Goal: Task Accomplishment & Management: Use online tool/utility

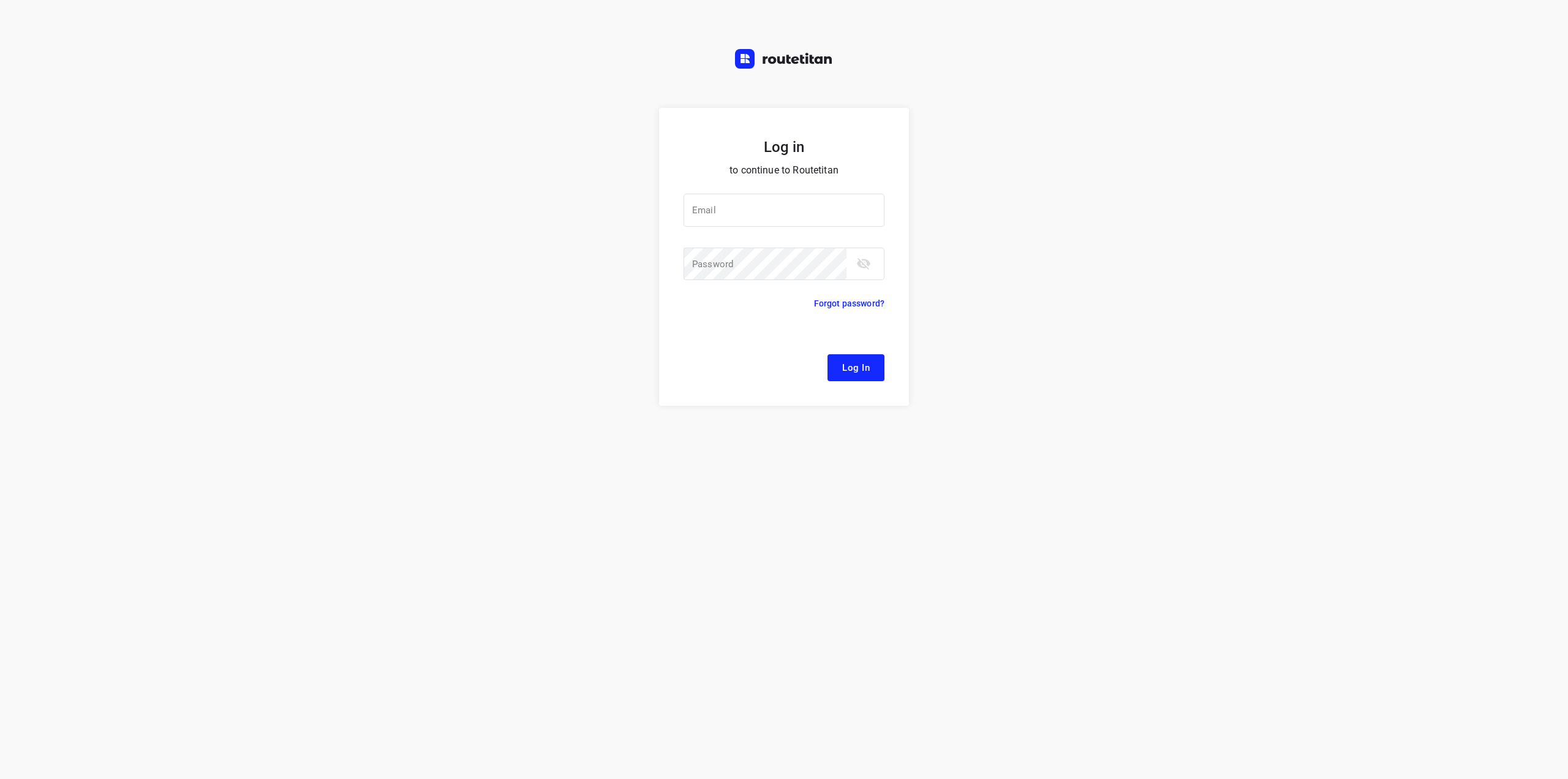
click at [0, 0] on div at bounding box center [0, 0] width 0 height 0
type input "[EMAIL_ADDRESS][DOMAIN_NAME]"
click at [859, 369] on span "Log In" at bounding box center [856, 367] width 28 height 16
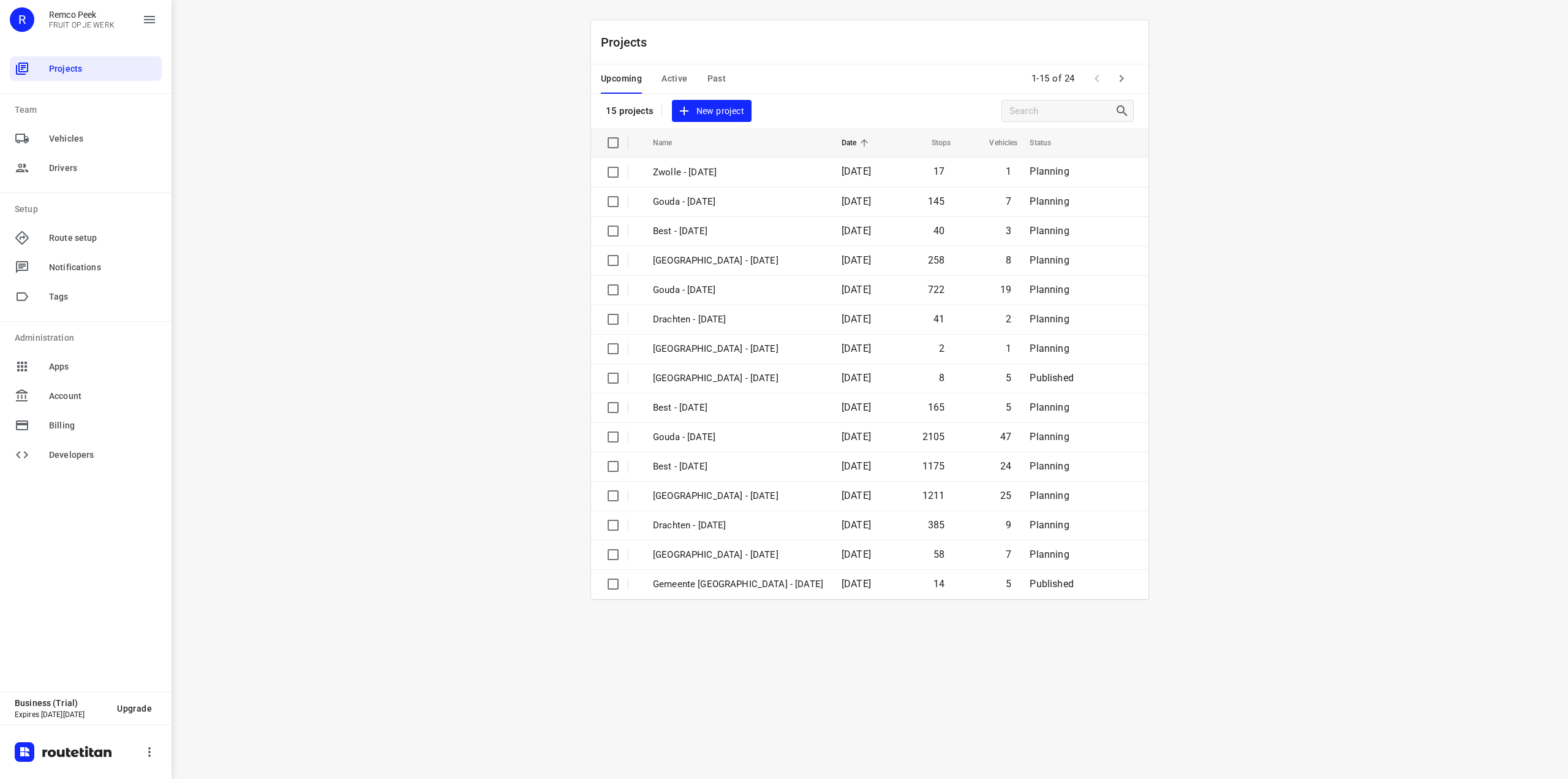
click at [0, 778] on div at bounding box center [0, 779] width 0 height 0
click at [620, 80] on span "Upcoming" at bounding box center [622, 79] width 41 height 15
click at [1122, 85] on icon "button" at bounding box center [1121, 78] width 14 height 14
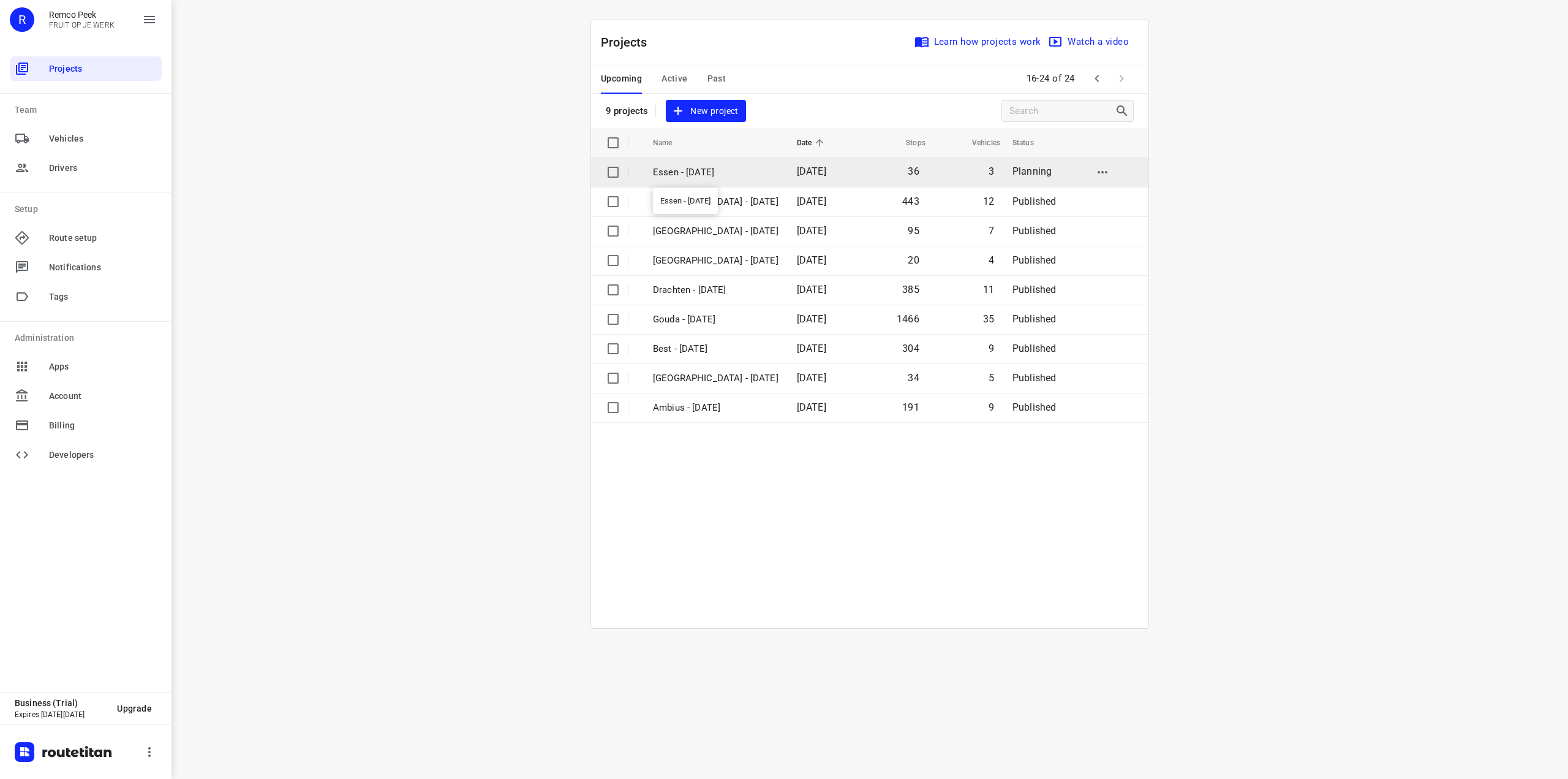
click at [708, 169] on p "Essen - [DATE]" at bounding box center [716, 173] width 125 height 14
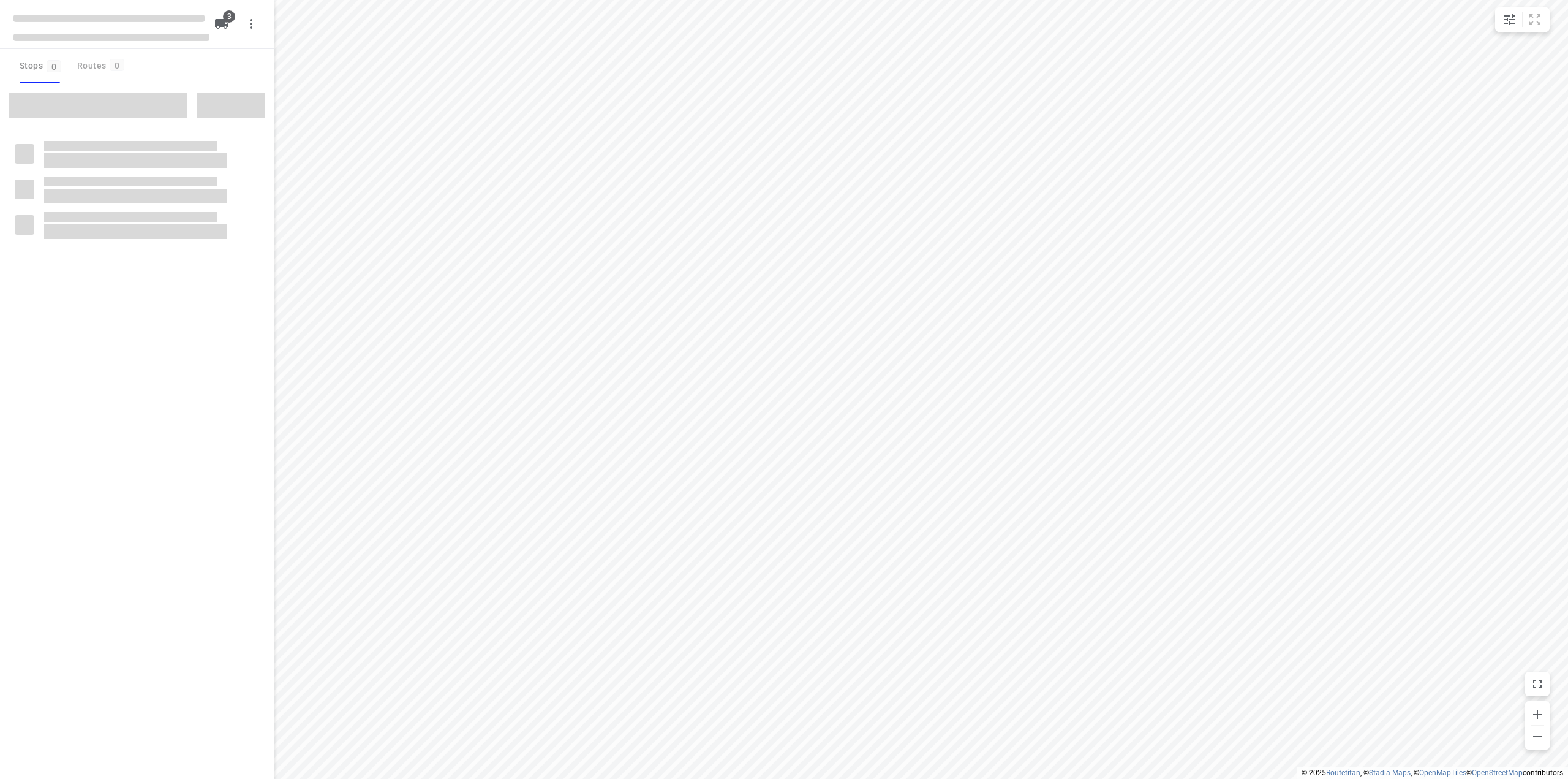
checkbox input "true"
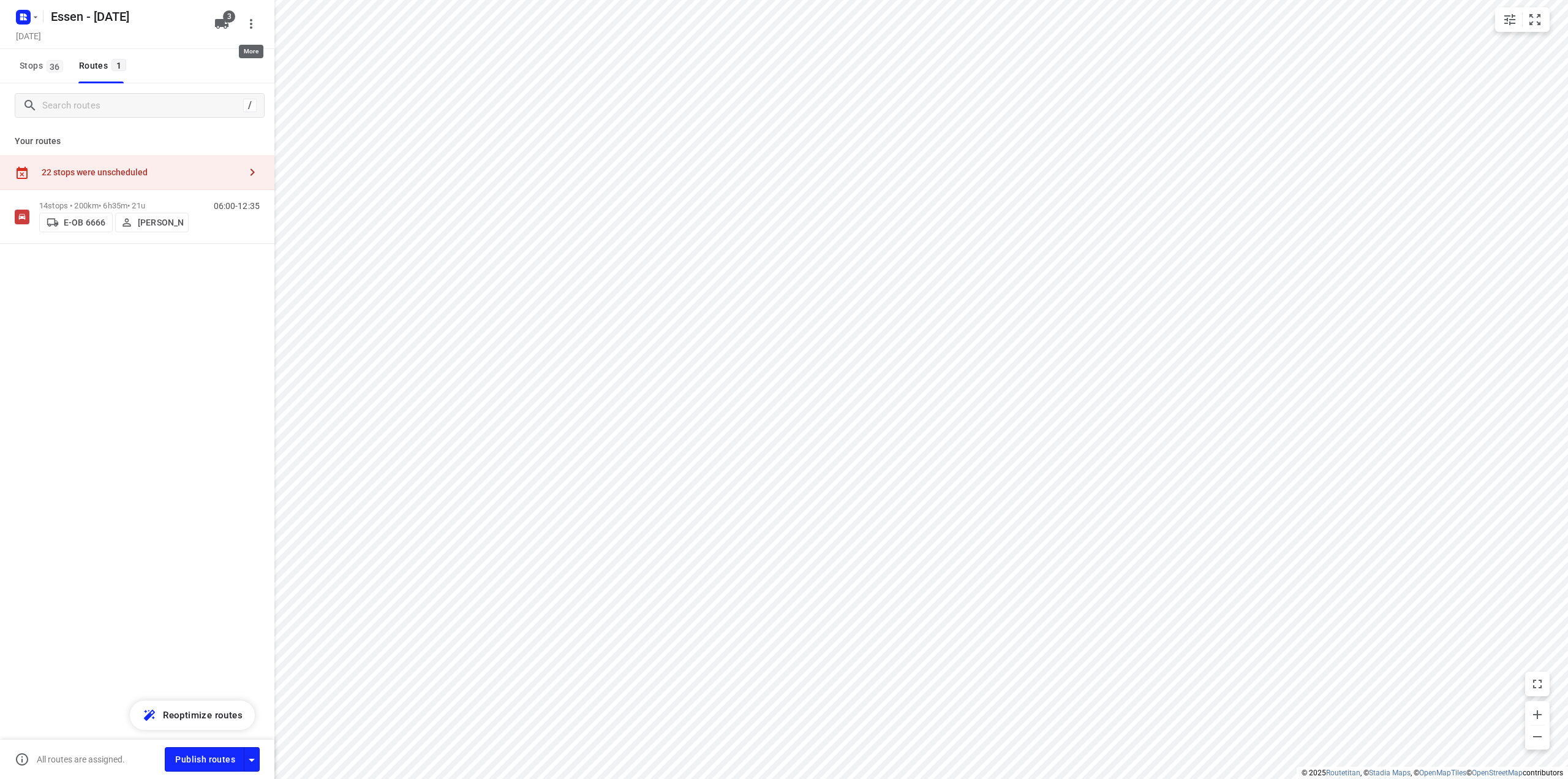
click at [249, 25] on icon "button" at bounding box center [251, 23] width 14 height 14
click at [249, 25] on div at bounding box center [784, 390] width 1568 height 779
click at [220, 25] on icon "button" at bounding box center [222, 24] width 13 height 10
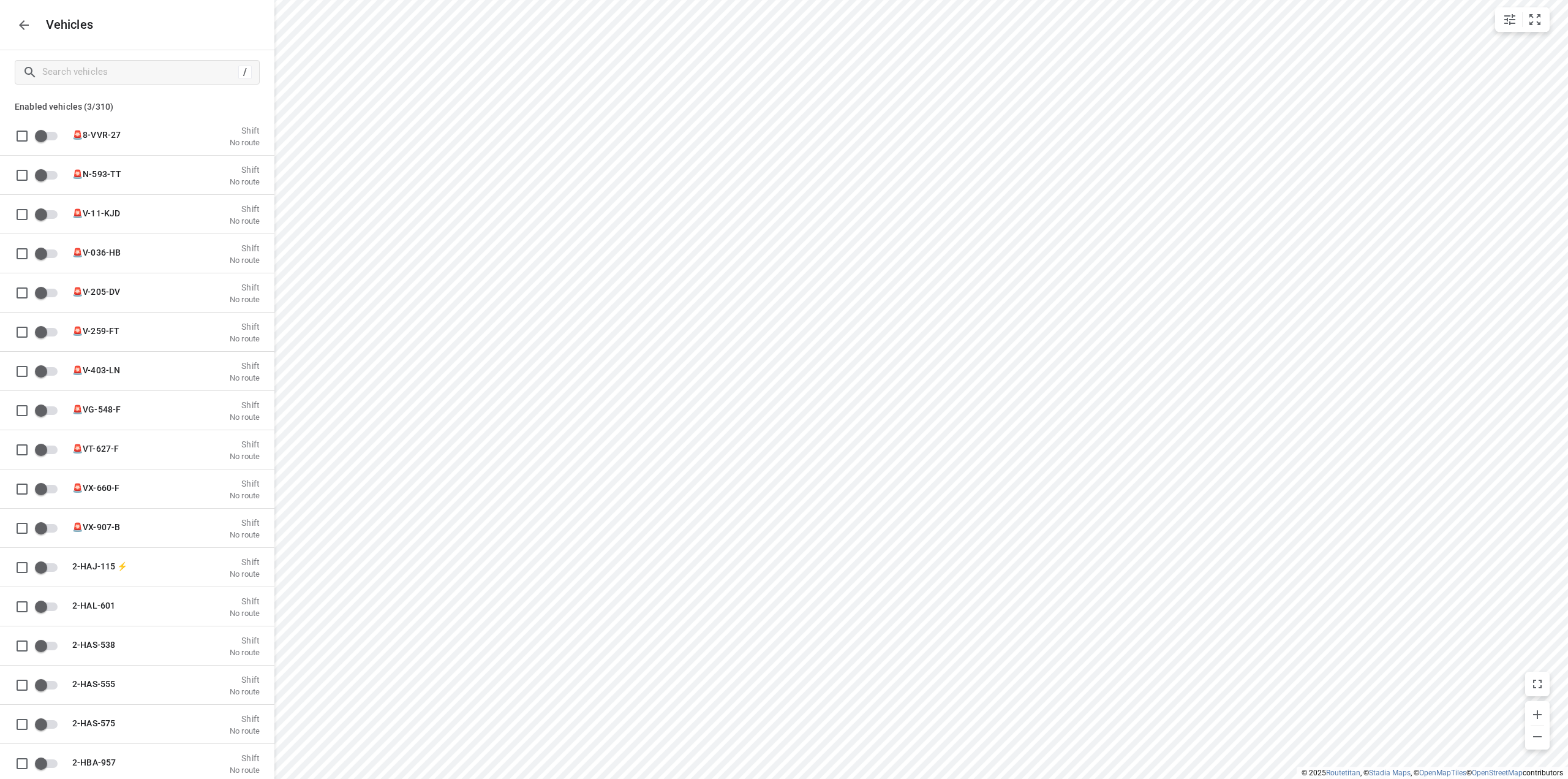
click at [19, 24] on icon "button" at bounding box center [23, 24] width 14 height 14
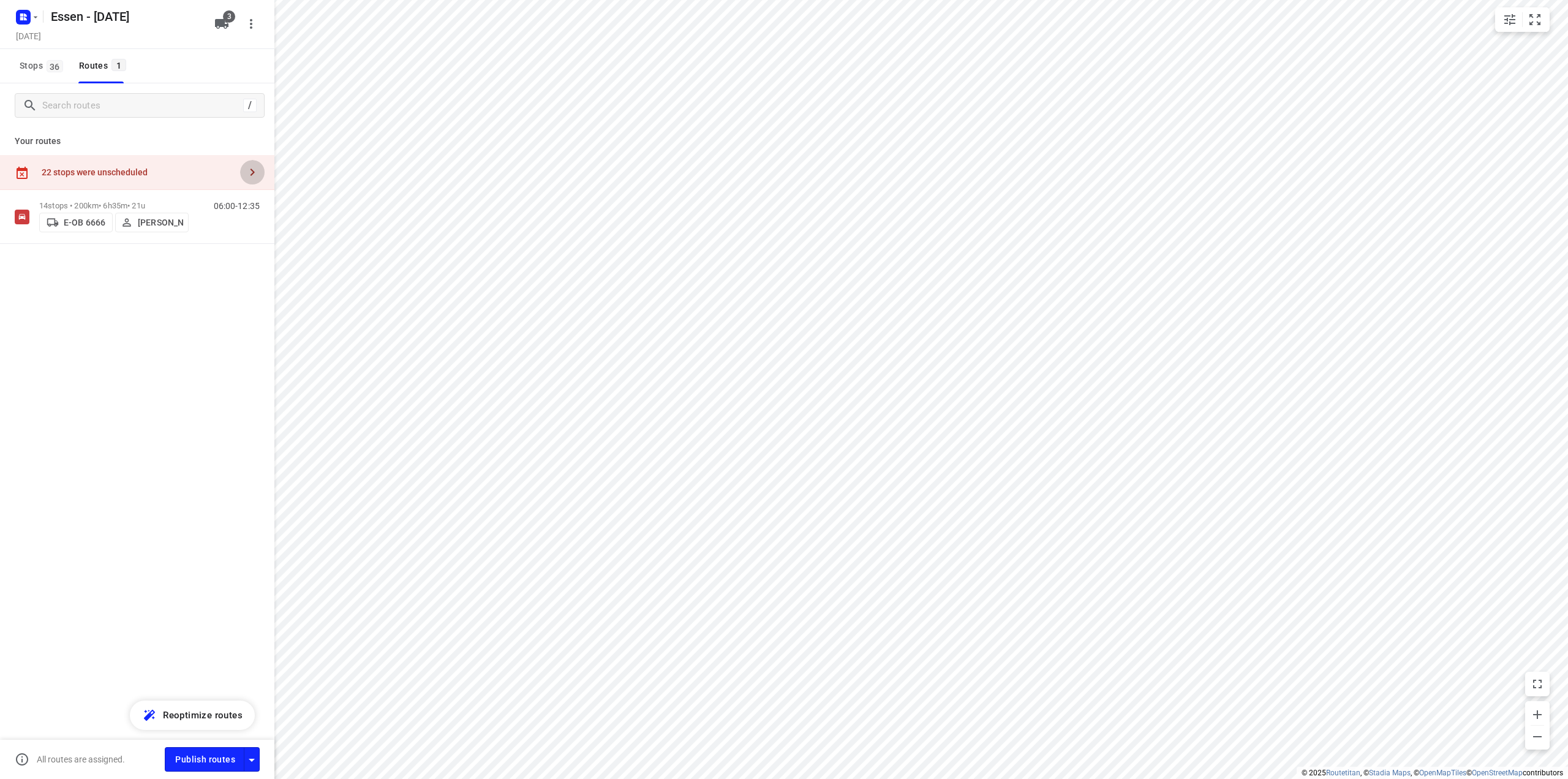
click at [248, 173] on icon "button" at bounding box center [252, 172] width 14 height 14
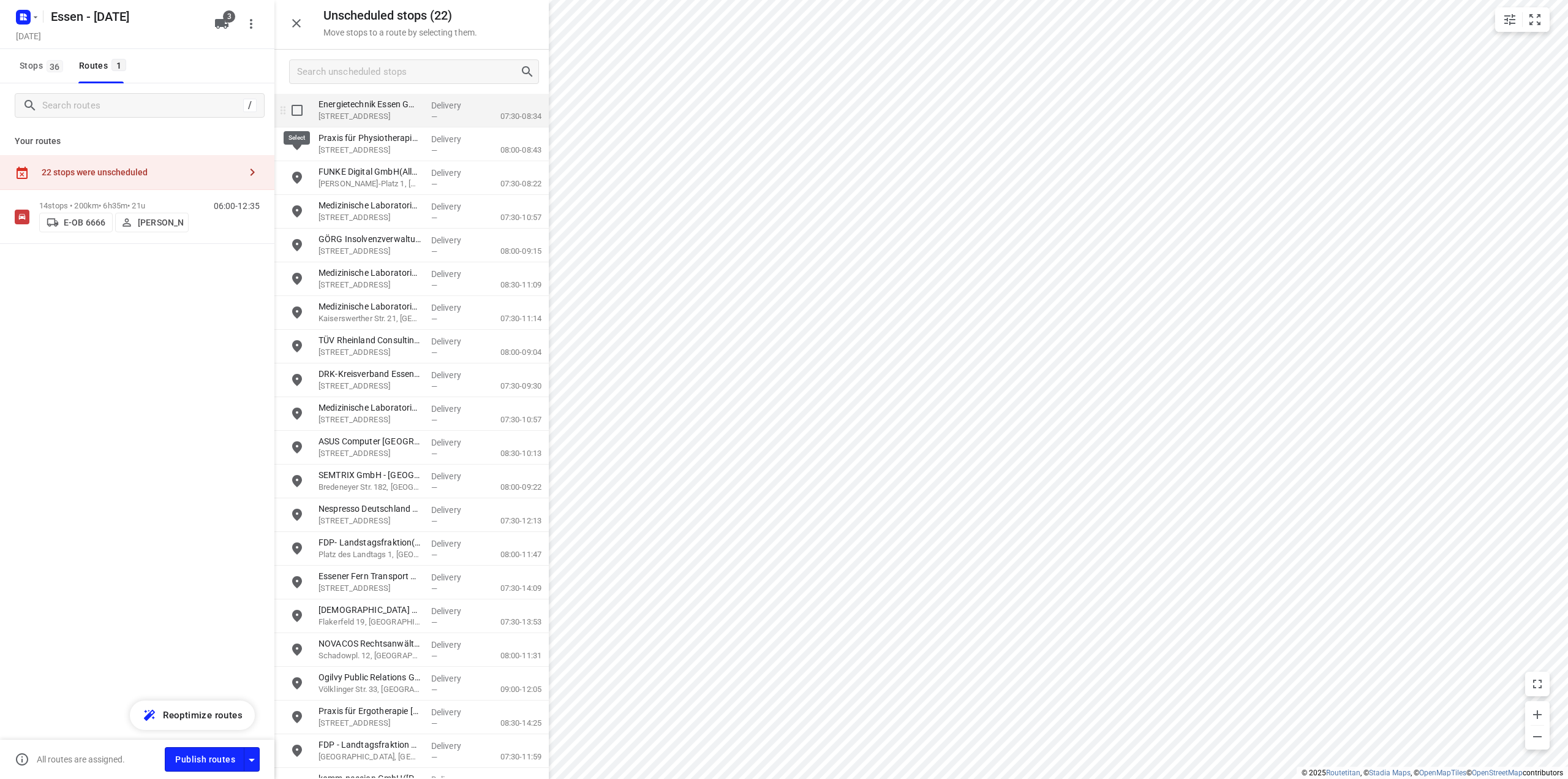
click at [297, 110] on input "grid" at bounding box center [297, 110] width 24 height 24
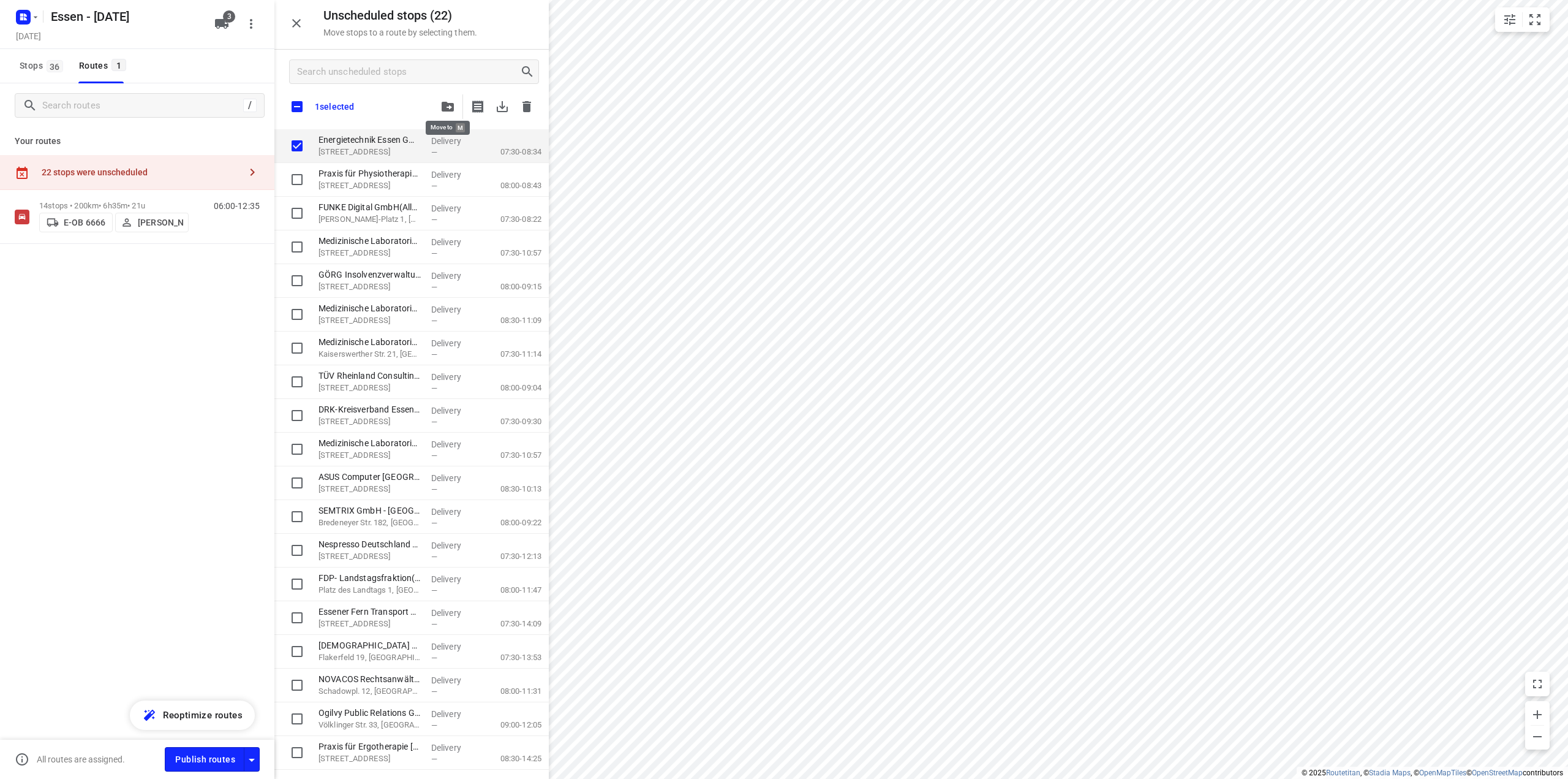
click at [451, 107] on icon "button" at bounding box center [447, 107] width 13 height 10
click at [298, 148] on div at bounding box center [784, 390] width 1568 height 779
checkbox input "true"
click at [299, 148] on input "grid" at bounding box center [297, 146] width 24 height 24
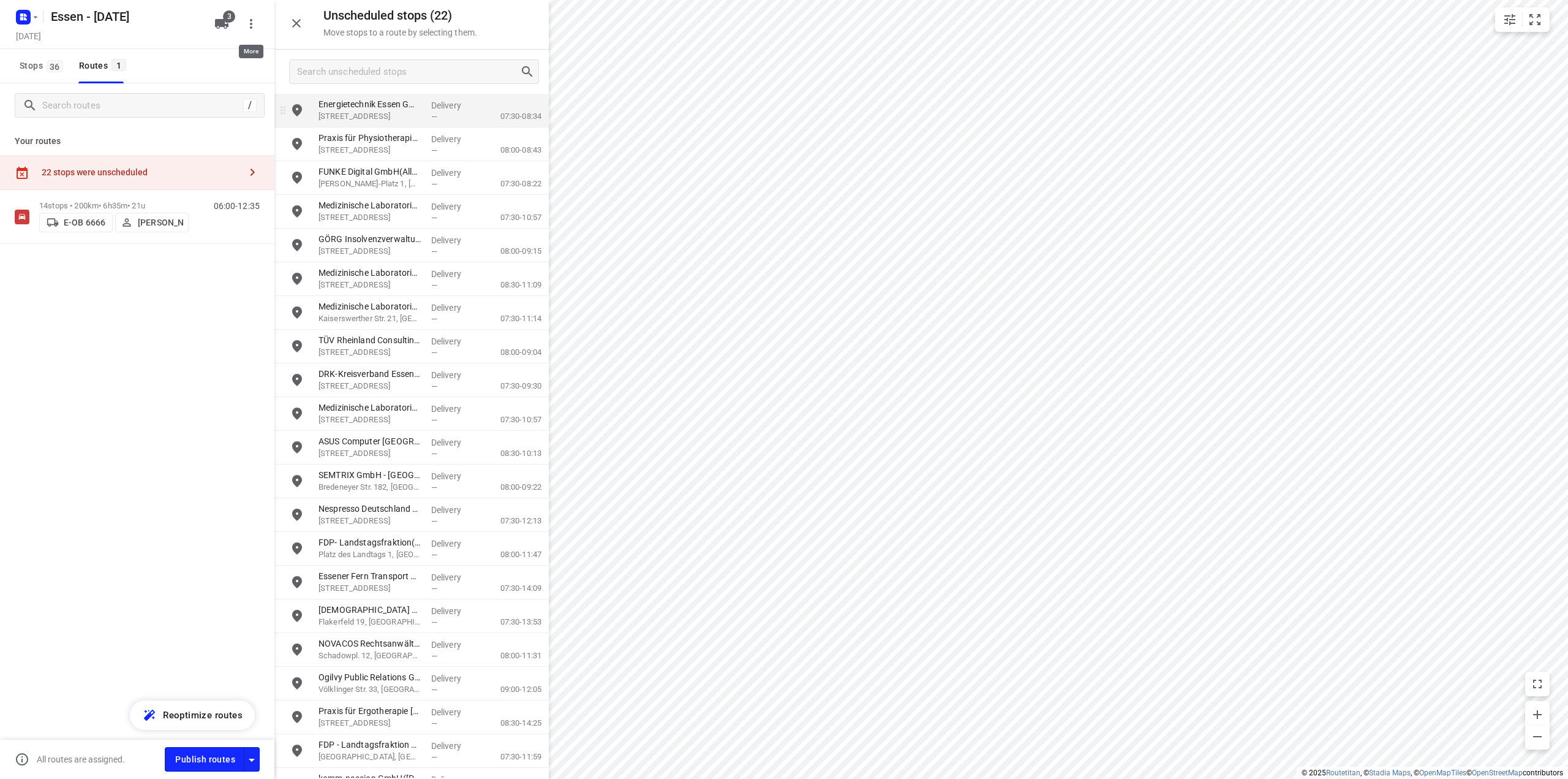
click at [253, 25] on icon "button" at bounding box center [251, 23] width 14 height 14
click at [188, 51] on div "Routing settings" at bounding box center [199, 52] width 108 height 10
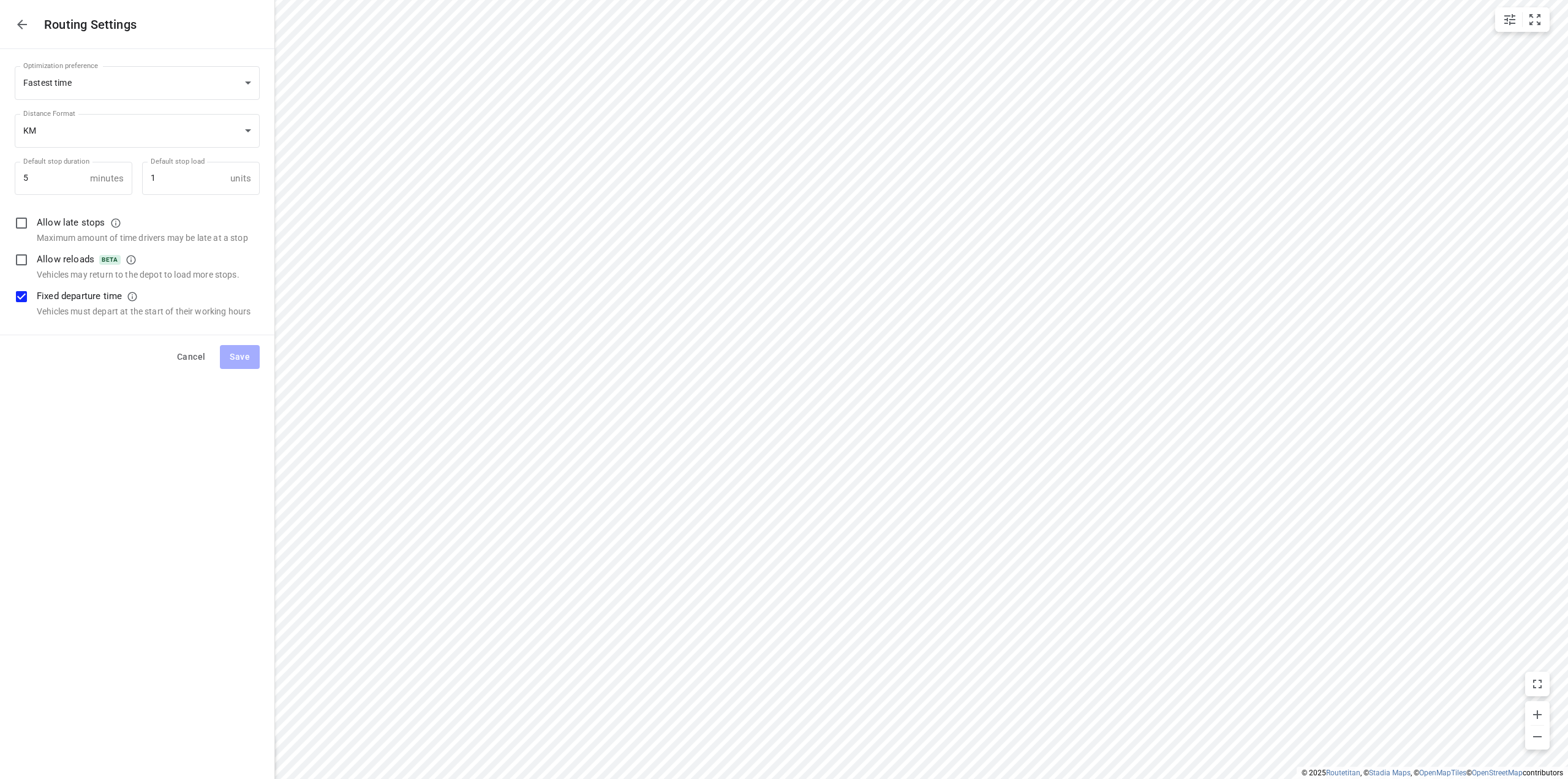
click at [189, 356] on span "Cancel" at bounding box center [191, 357] width 28 height 15
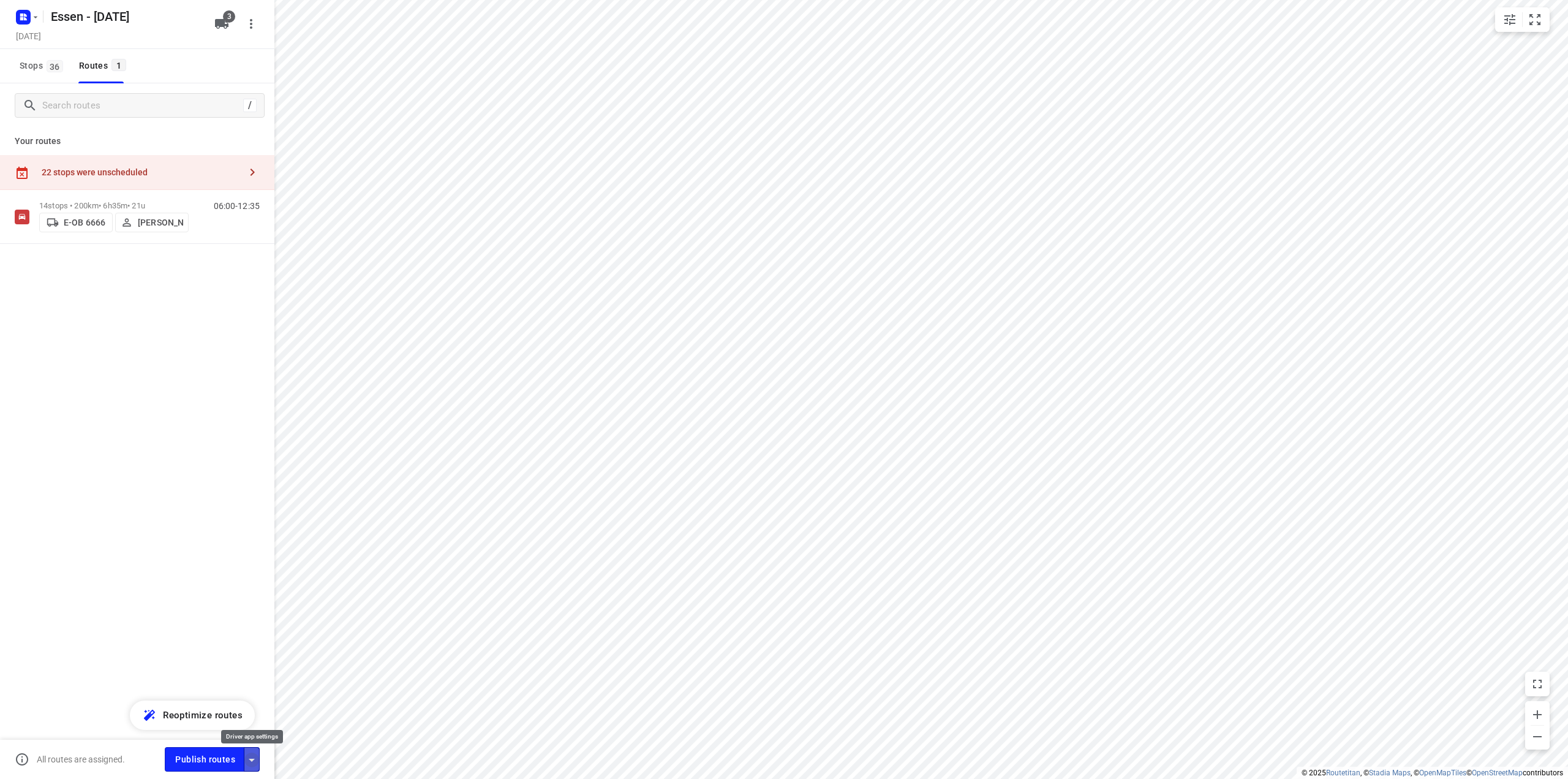
click at [252, 762] on icon "button" at bounding box center [252, 760] width 14 height 14
click at [224, 17] on span "3" at bounding box center [228, 16] width 13 height 13
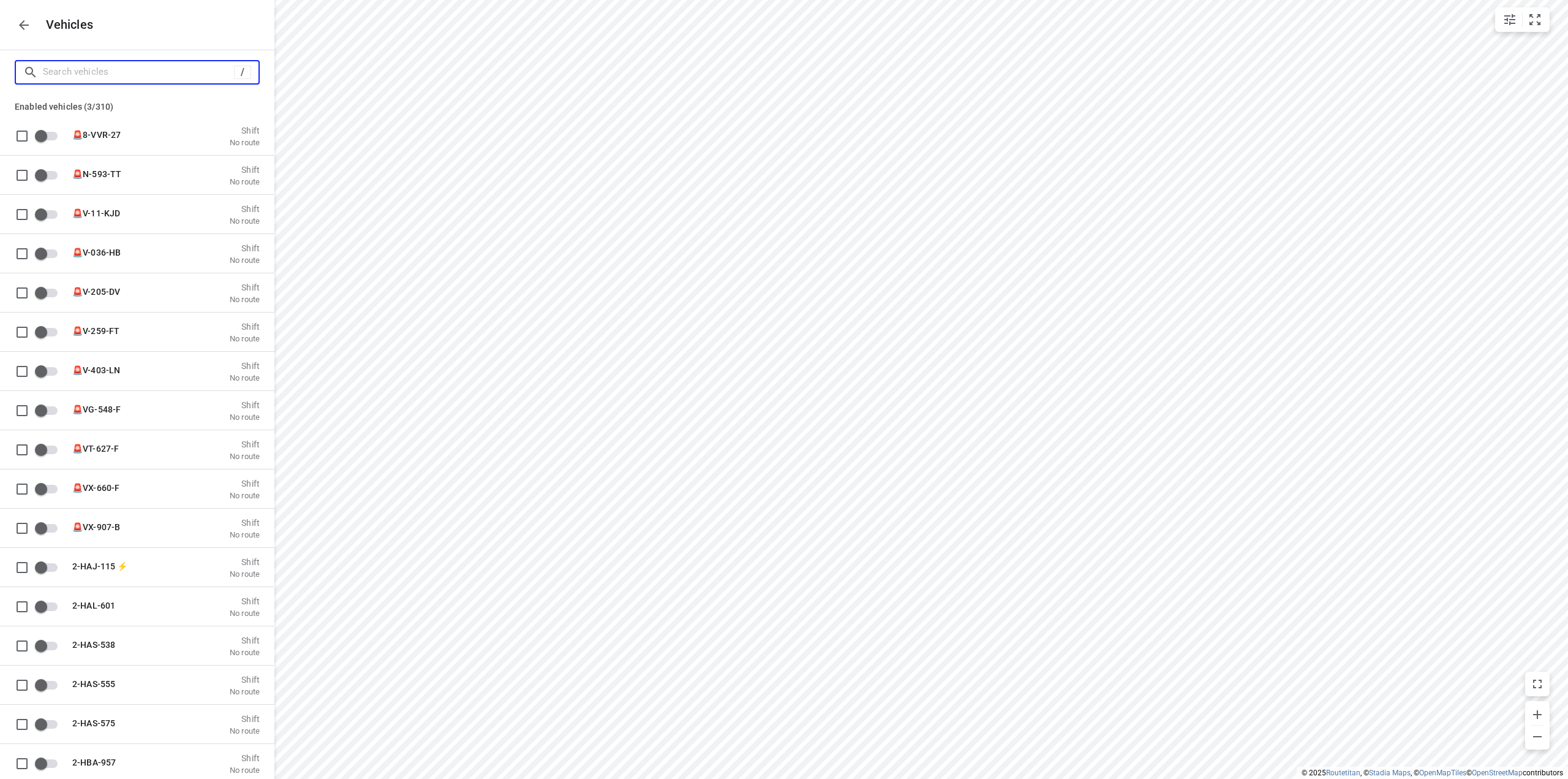
click at [146, 73] on input "Search vehicles" at bounding box center [138, 72] width 191 height 19
type input "e"
checkbox input "true"
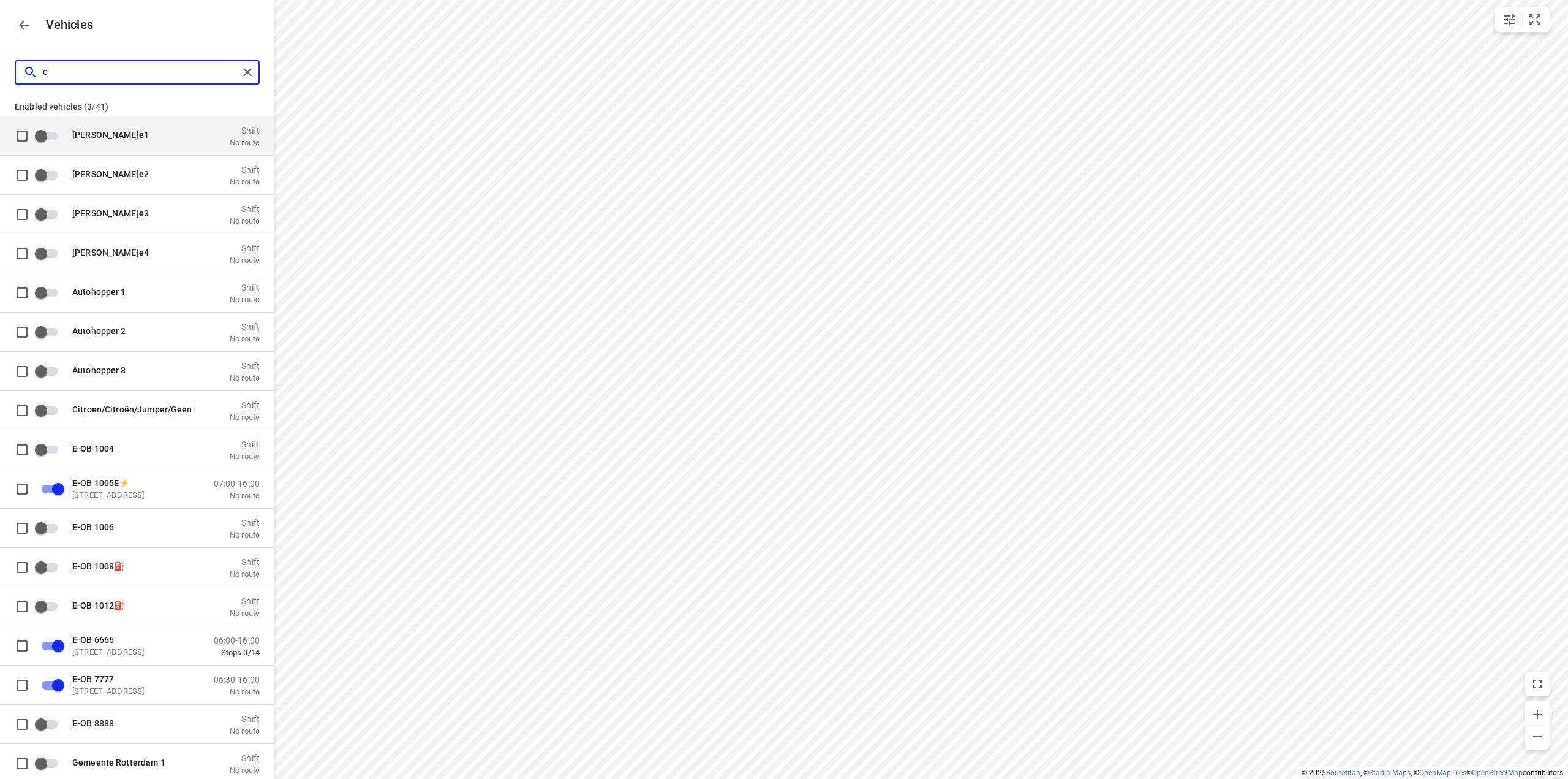
type input "e-"
checkbox input "true"
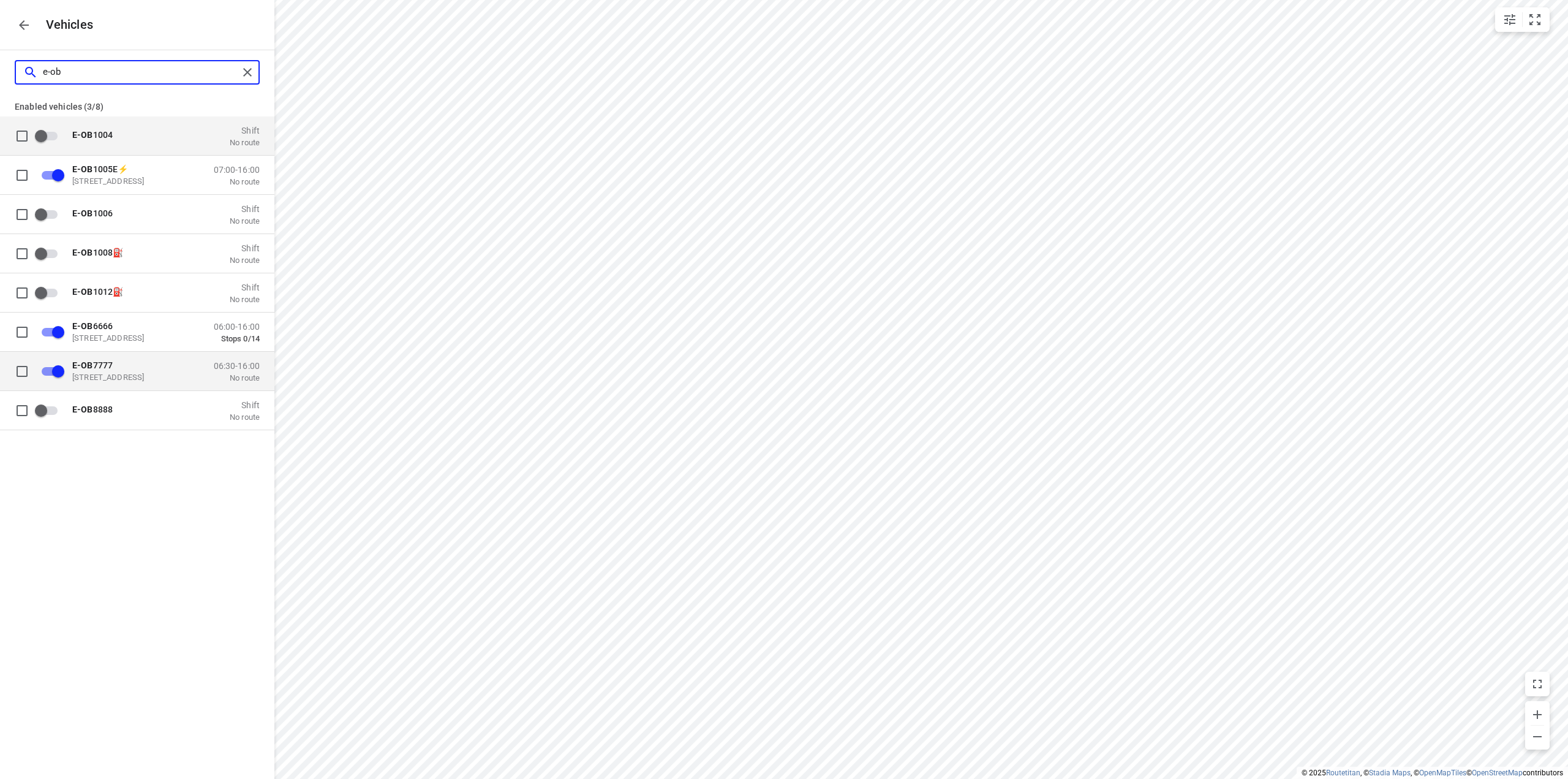
type input "e-ob"
click at [19, 372] on input "grid" at bounding box center [21, 370] width 24 height 24
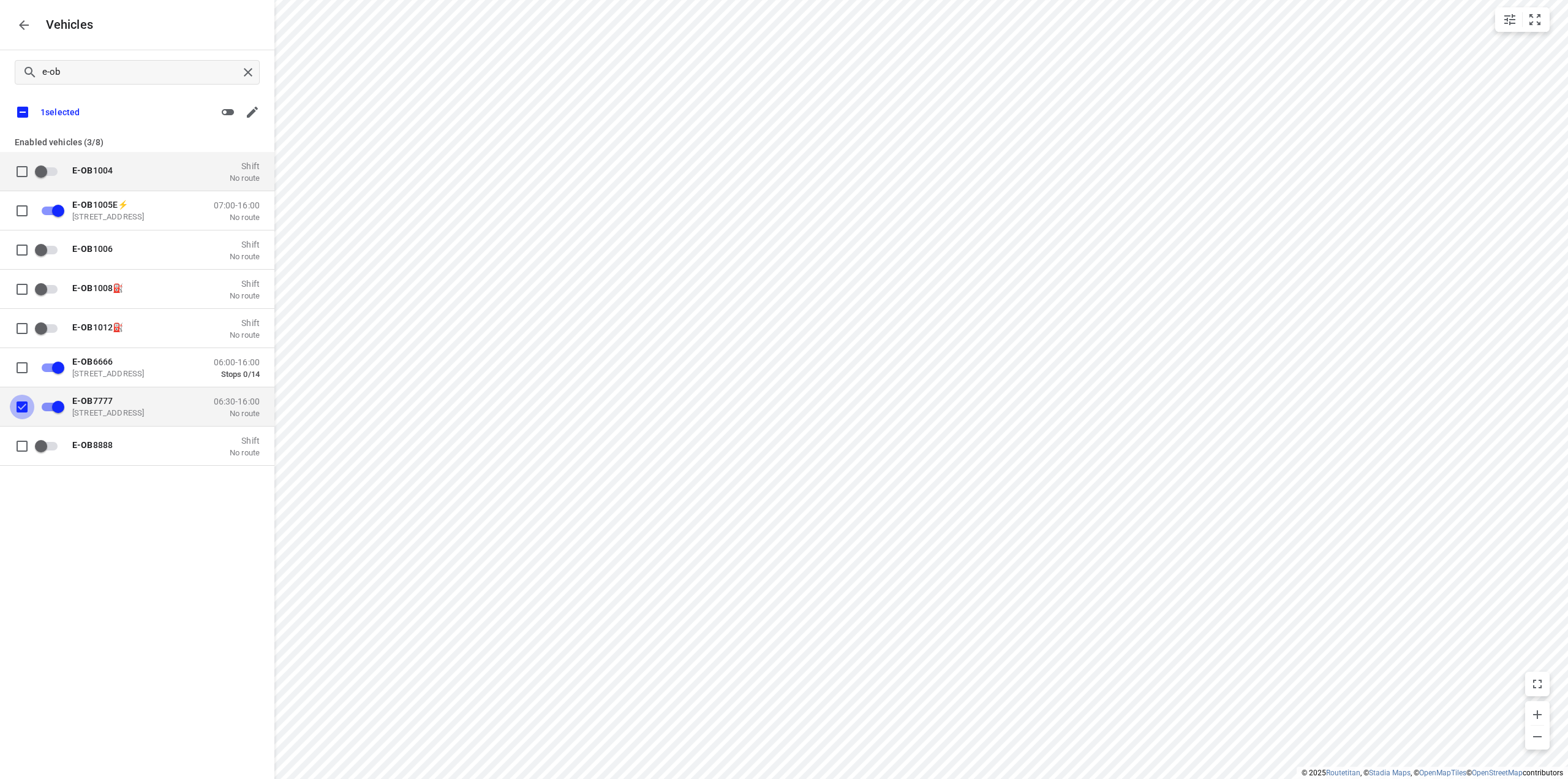
click at [19, 407] on input "grid" at bounding box center [21, 406] width 24 height 24
checkbox input "false"
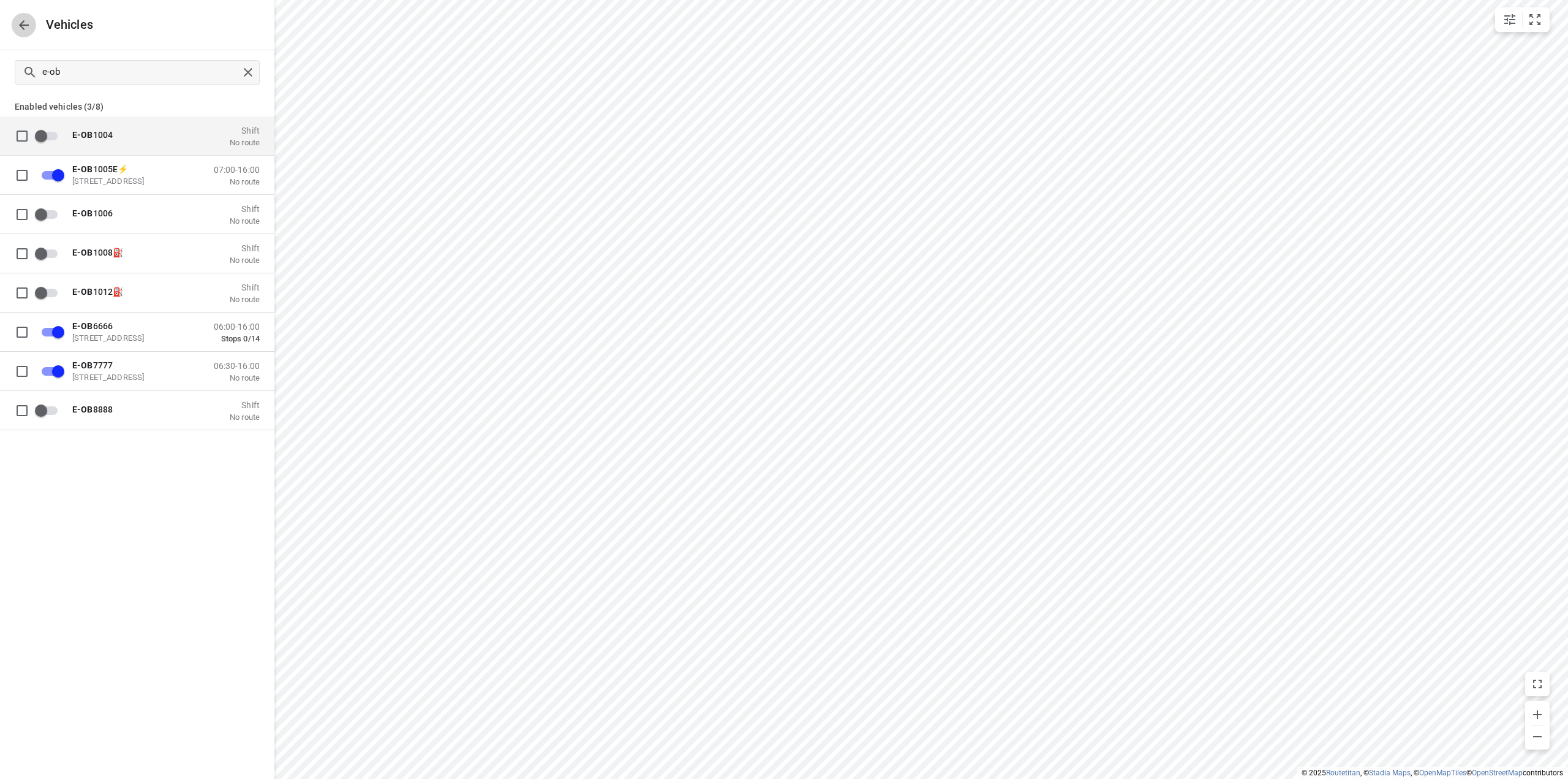
click at [17, 27] on icon "button" at bounding box center [23, 24] width 14 height 14
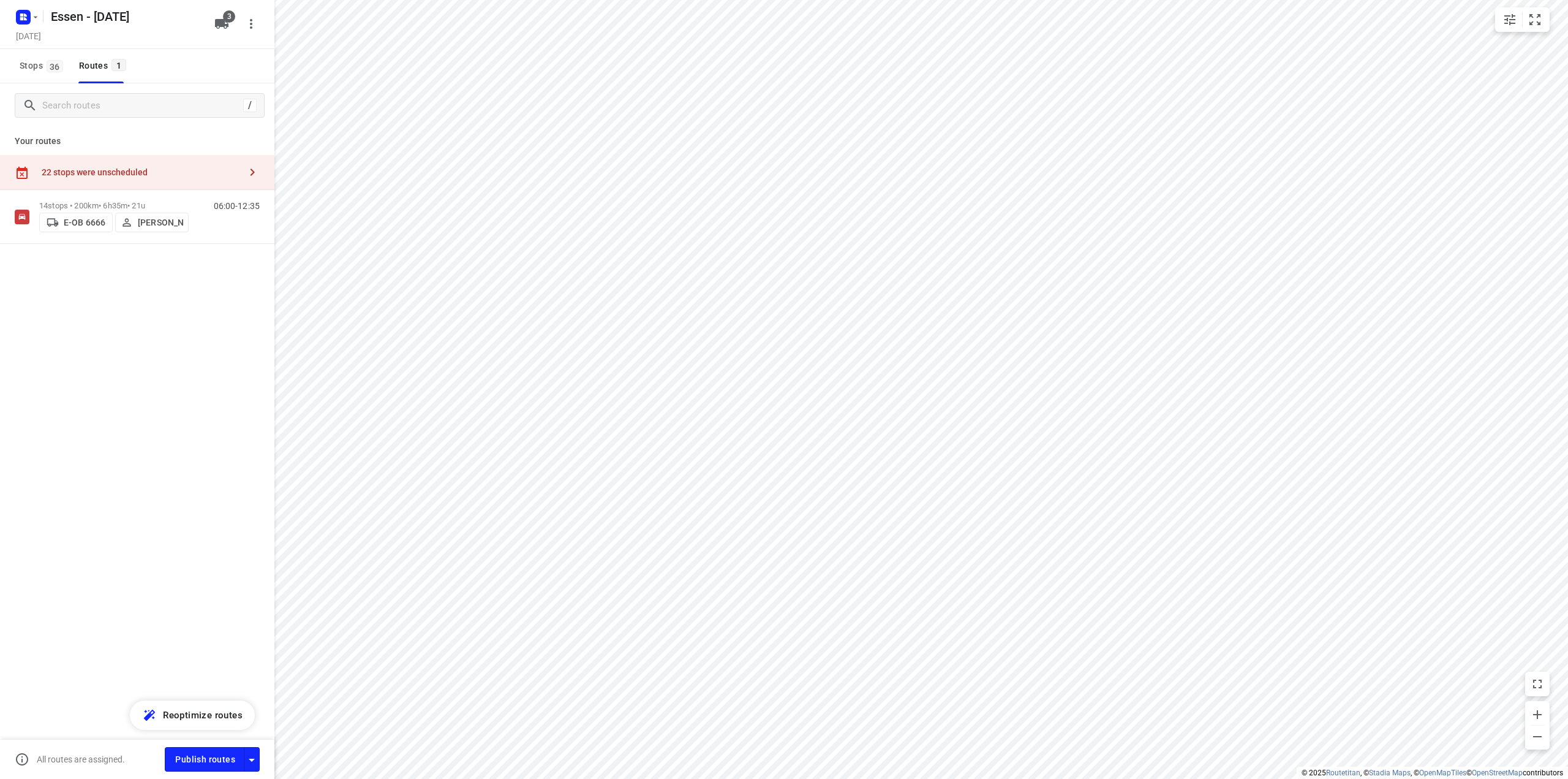
click at [141, 170] on div "22 stops were unscheduled" at bounding box center [141, 173] width 199 height 10
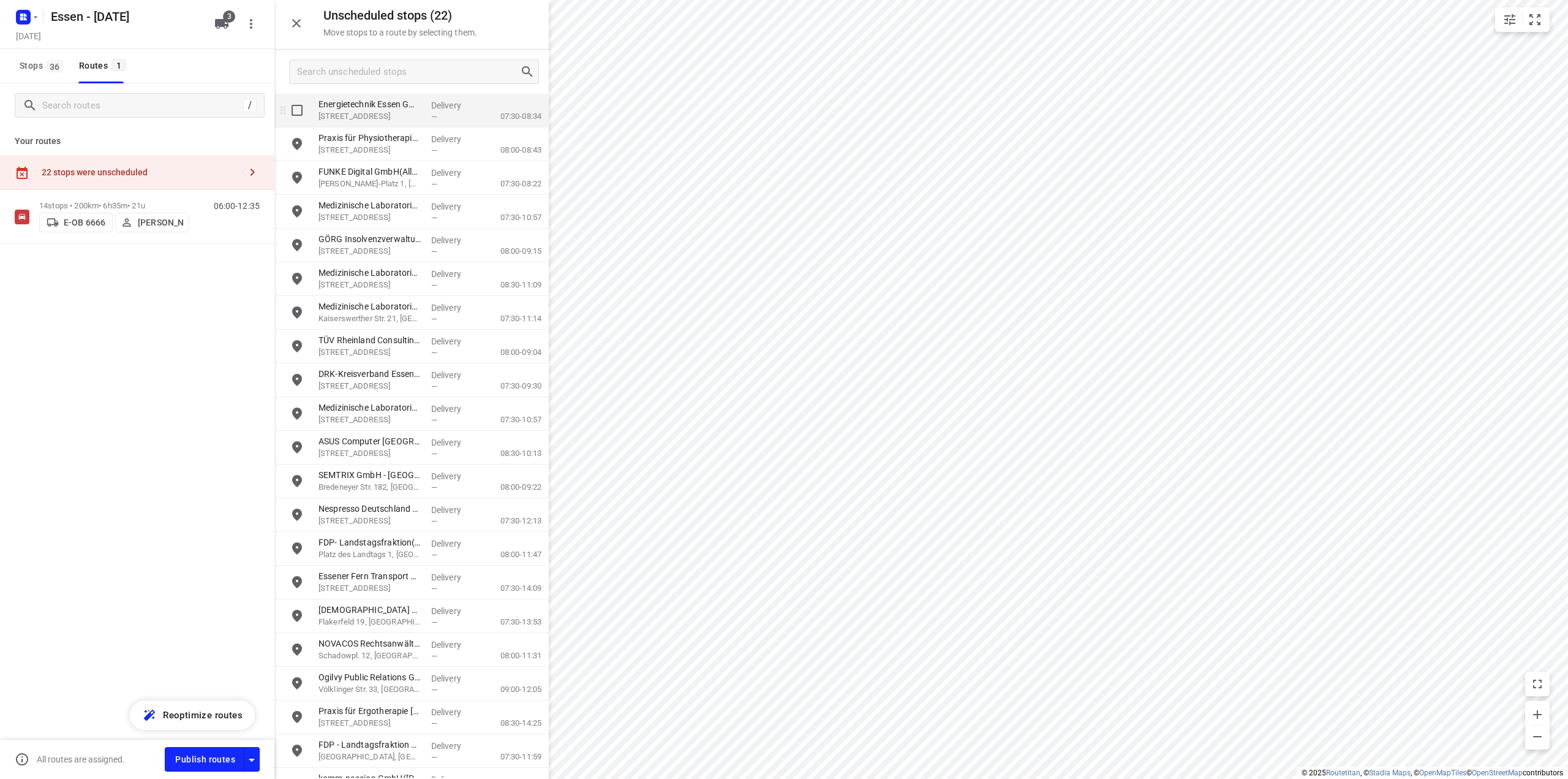
click at [376, 120] on p "[STREET_ADDRESS]" at bounding box center [370, 116] width 103 height 13
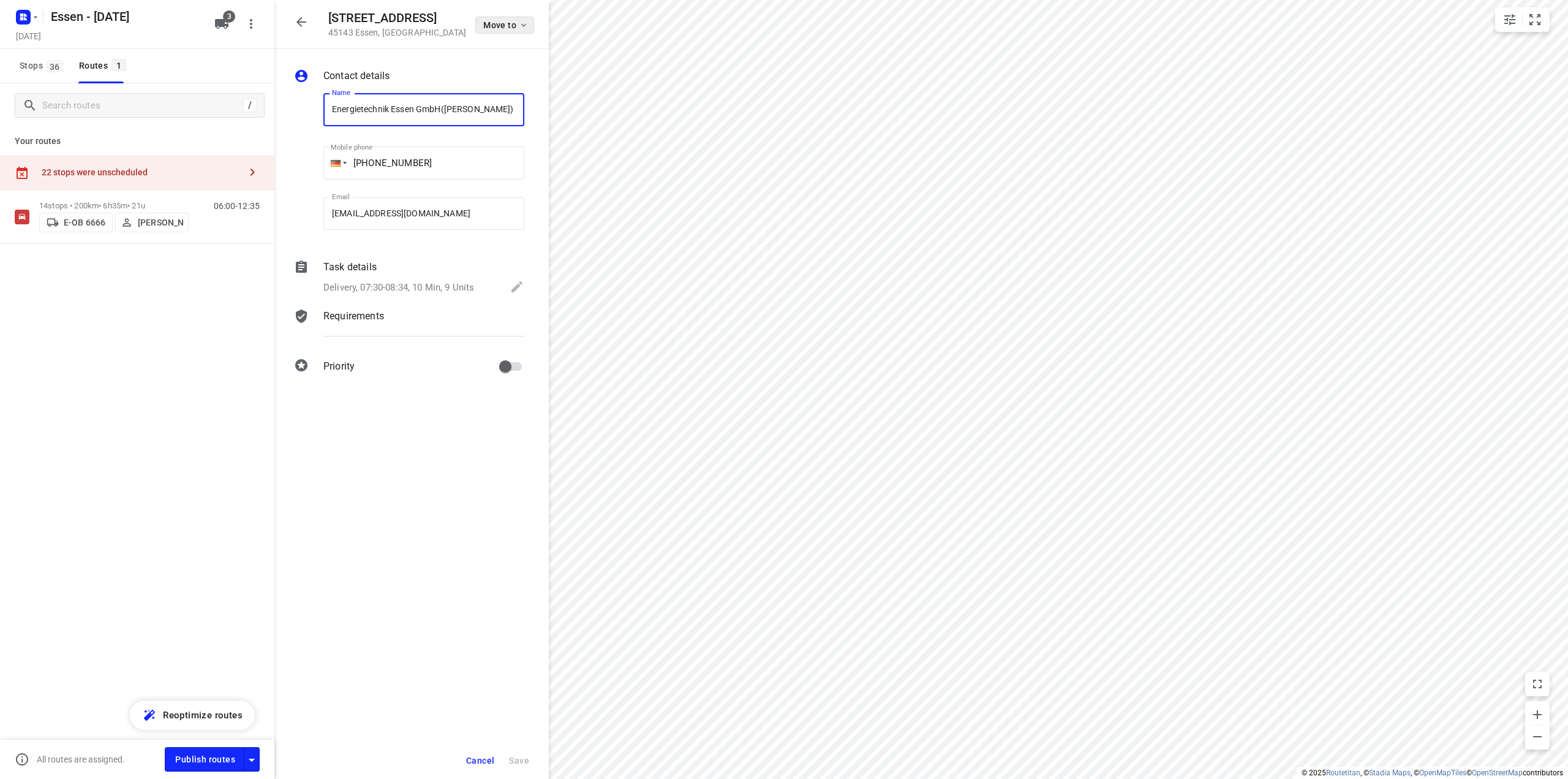
click at [500, 23] on span "Move to" at bounding box center [506, 25] width 45 height 10
click at [450, 47] on input "search vehicle" at bounding box center [475, 48] width 98 height 18
type input "e"
click at [304, 20] on div at bounding box center [784, 390] width 1568 height 779
click at [298, 21] on icon "button" at bounding box center [302, 22] width 10 height 10
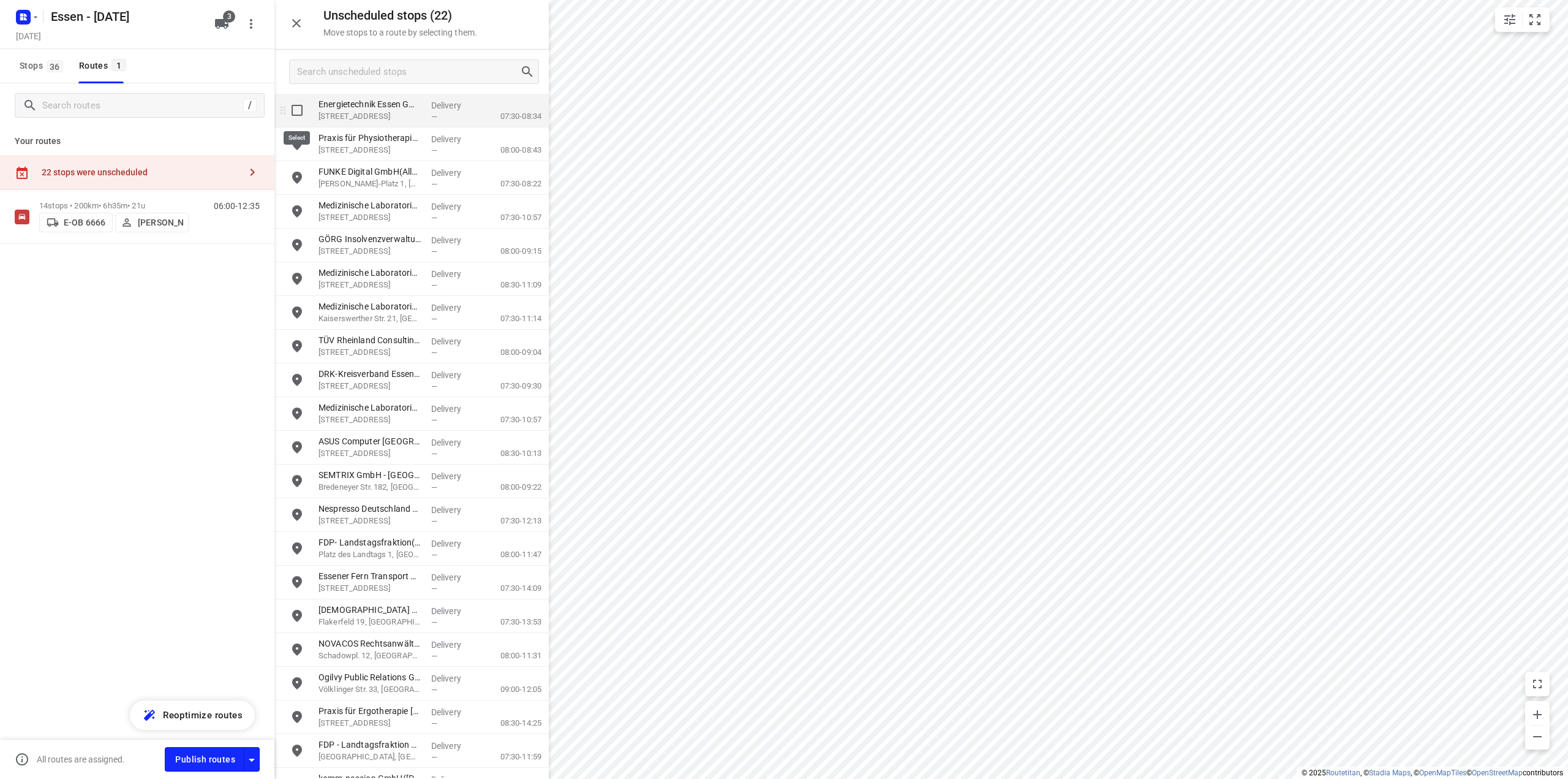
click at [302, 109] on input "grid" at bounding box center [297, 110] width 24 height 24
checkbox input "true"
click at [37, 67] on span "Stops 36" at bounding box center [42, 66] width 47 height 15
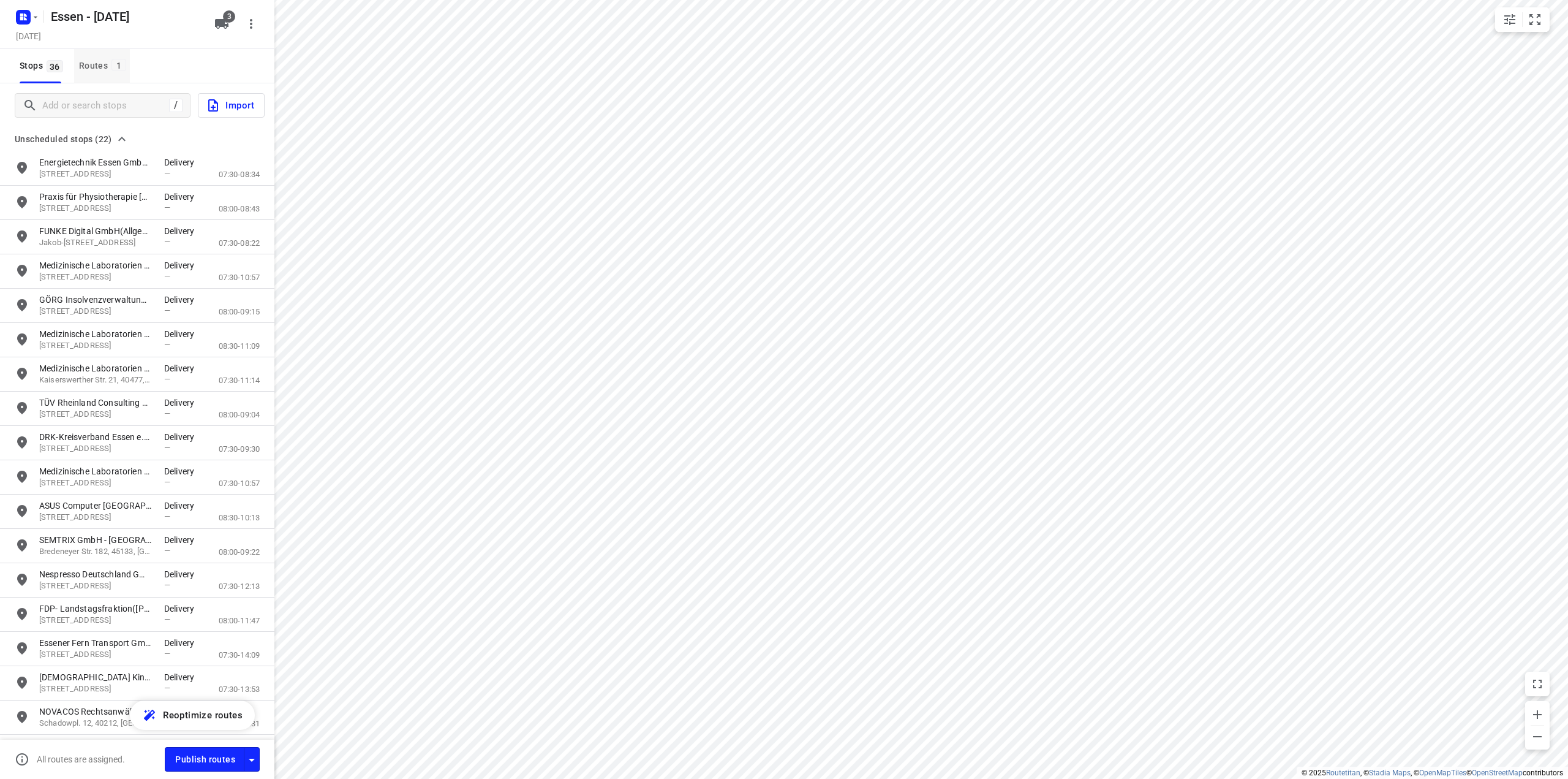
click at [91, 65] on div "Routes 1" at bounding box center [104, 66] width 51 height 15
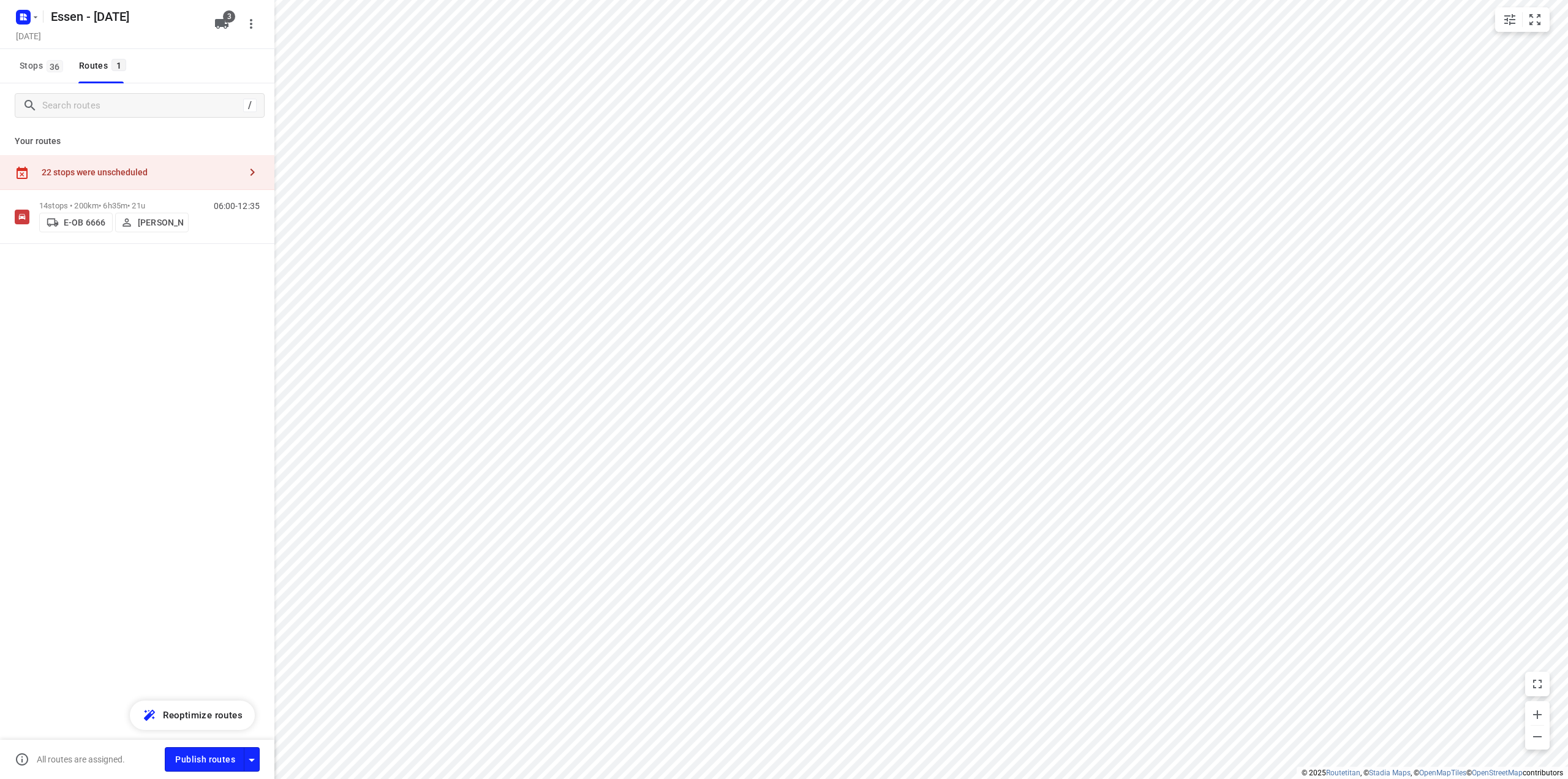
click at [130, 177] on div "22 stops were unscheduled" at bounding box center [137, 173] width 275 height 35
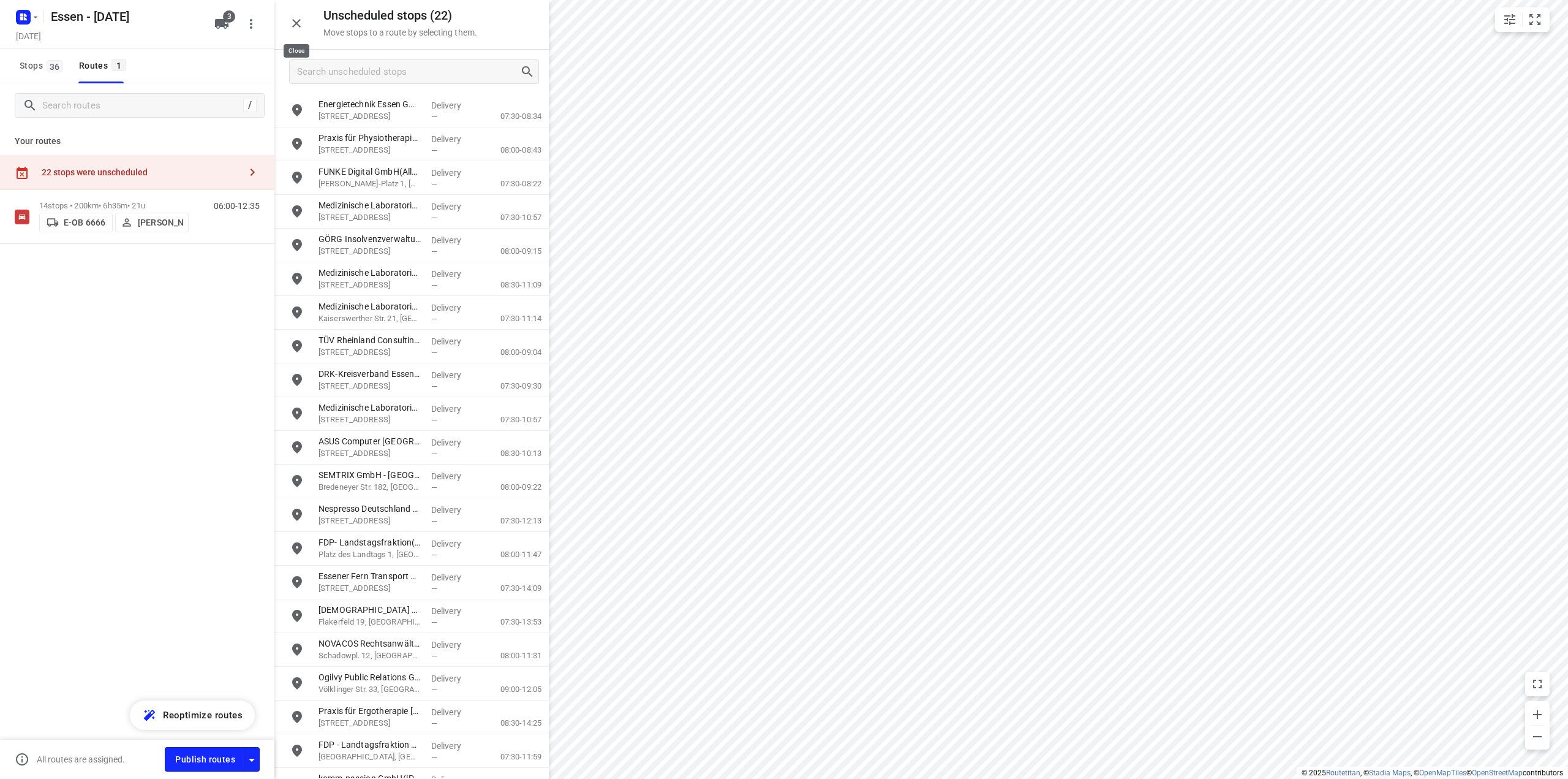
click at [294, 24] on icon "button" at bounding box center [296, 23] width 14 height 14
